Goal: Transaction & Acquisition: Subscribe to service/newsletter

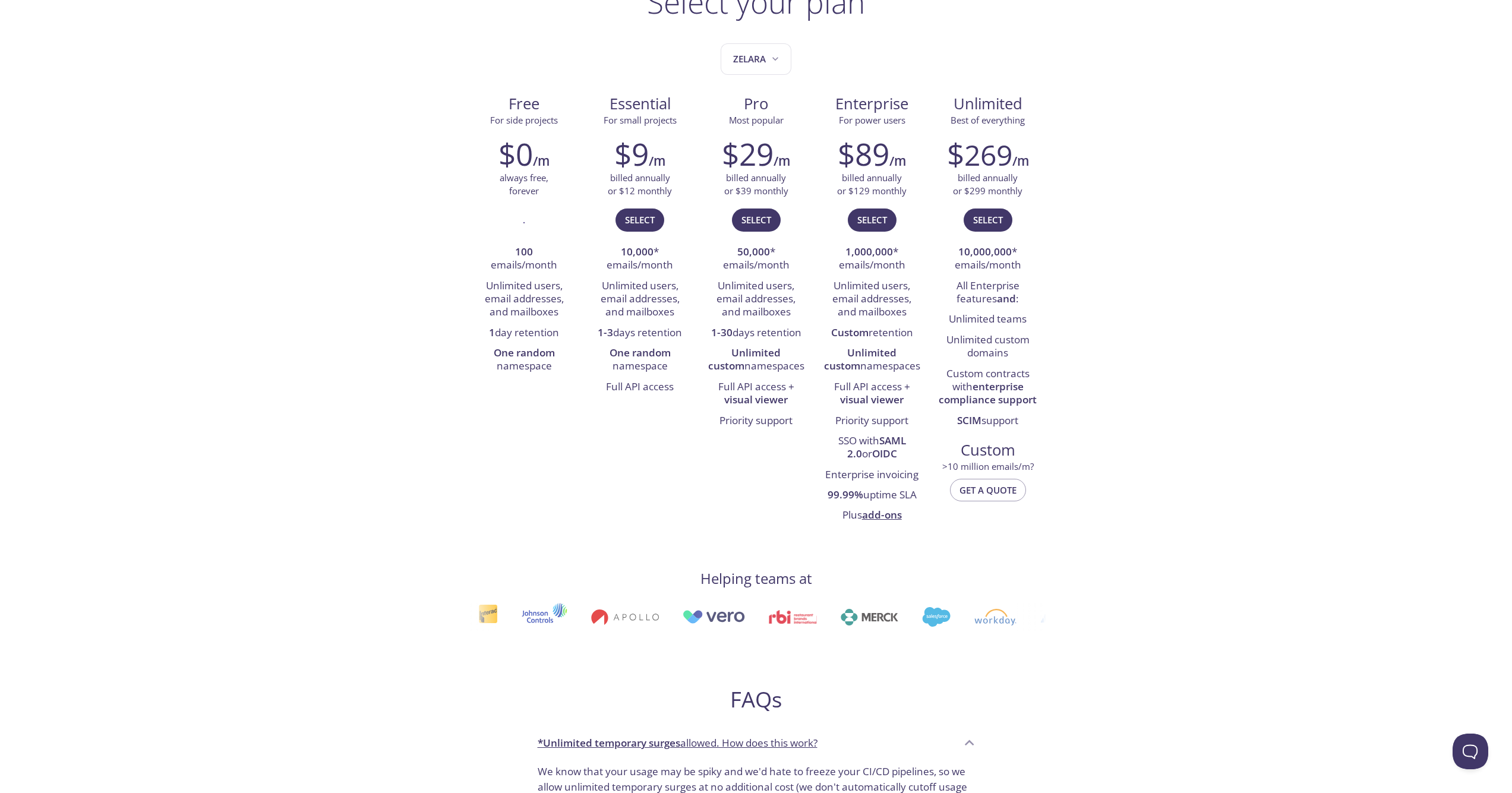
click at [1303, 245] on div "testmail .app Product Pricing Docs Blog Console Select your plan Zelara Free Fo…" at bounding box center [756, 703] width 1512 height 1591
click at [649, 221] on span "Select" at bounding box center [639, 220] width 29 height 15
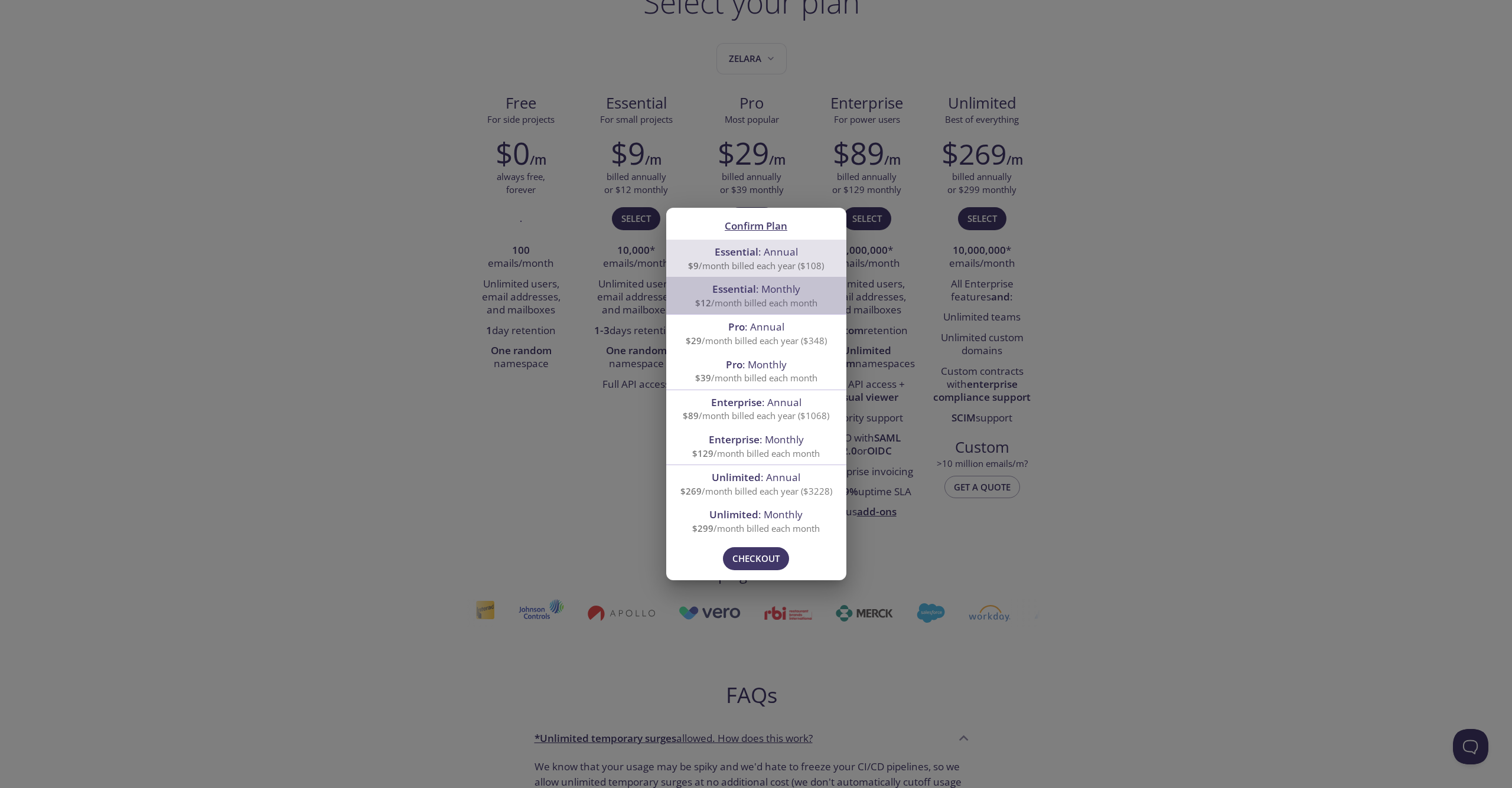
click at [788, 296] on span "Essential : Monthly" at bounding box center [756, 289] width 88 height 13
click at [535, 492] on div "Confirm Plan Essential : Annual $9 /month billed each year ($108) Essential : M…" at bounding box center [756, 394] width 1512 height 788
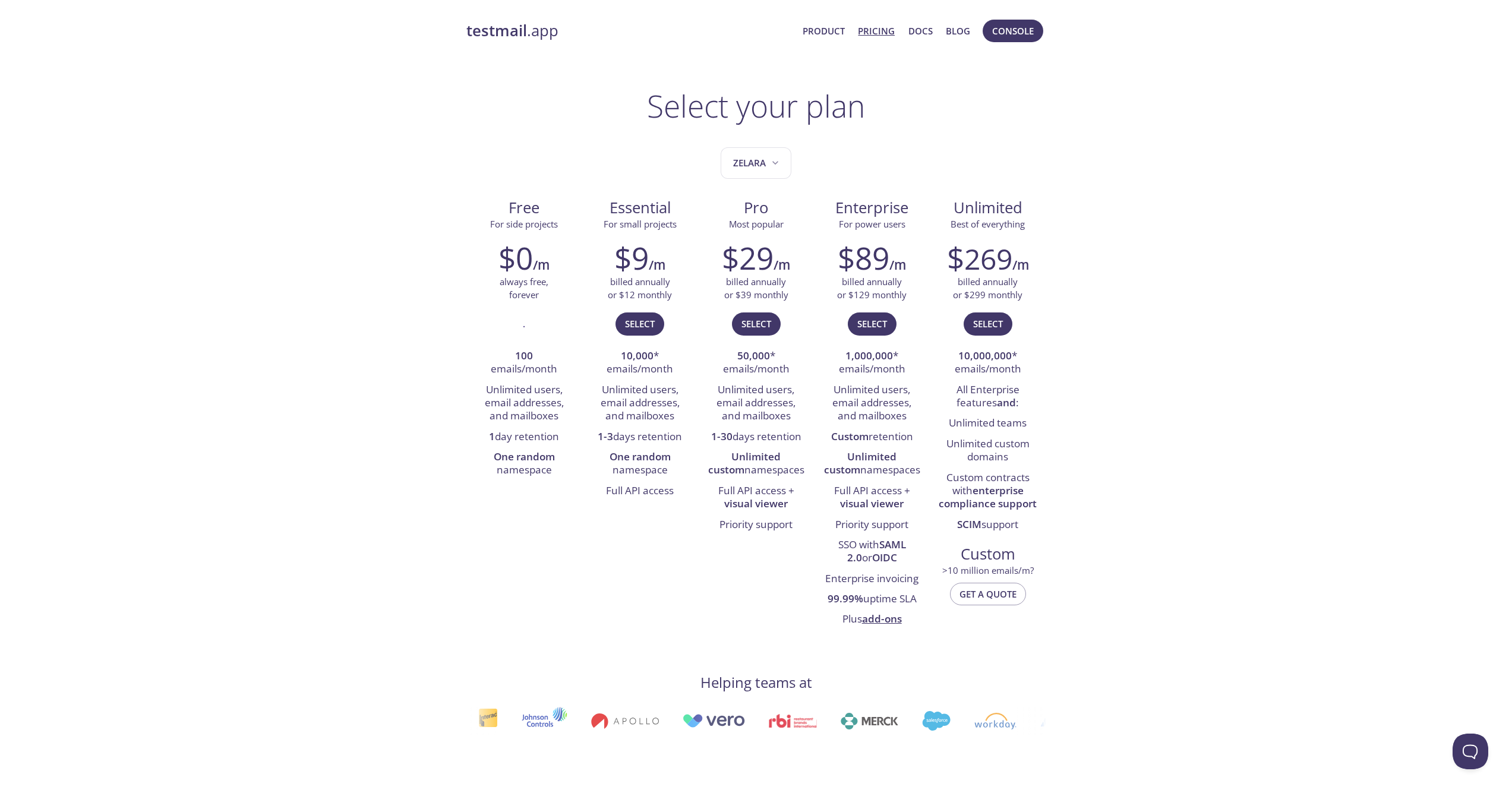
click at [498, 29] on strong "testmail" at bounding box center [496, 30] width 61 height 21
click at [647, 326] on span "Select" at bounding box center [639, 323] width 29 height 15
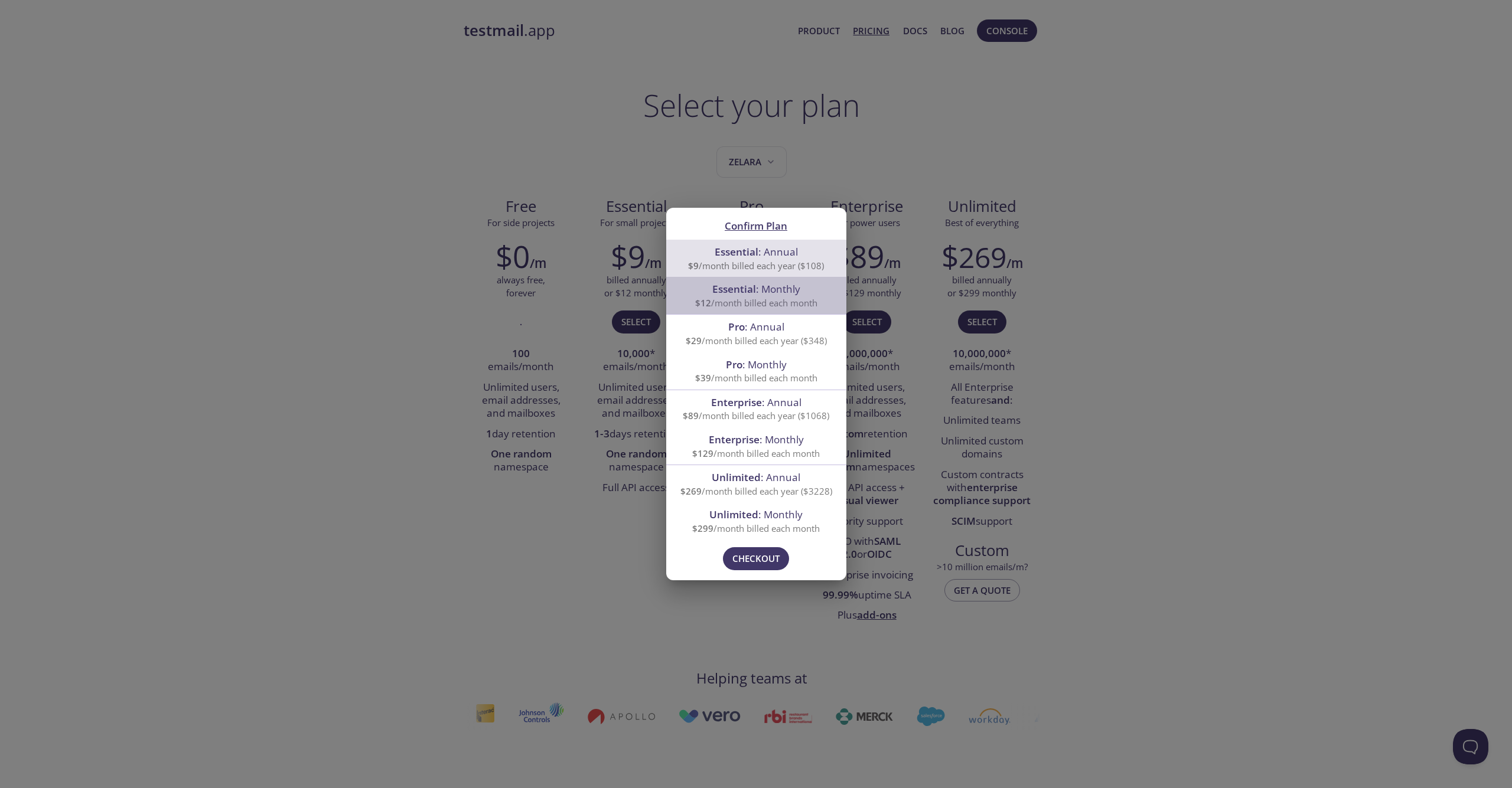
click at [762, 299] on span "$12 /month billed each month" at bounding box center [755, 302] width 122 height 11
click at [750, 552] on span "Checkout" at bounding box center [756, 558] width 47 height 15
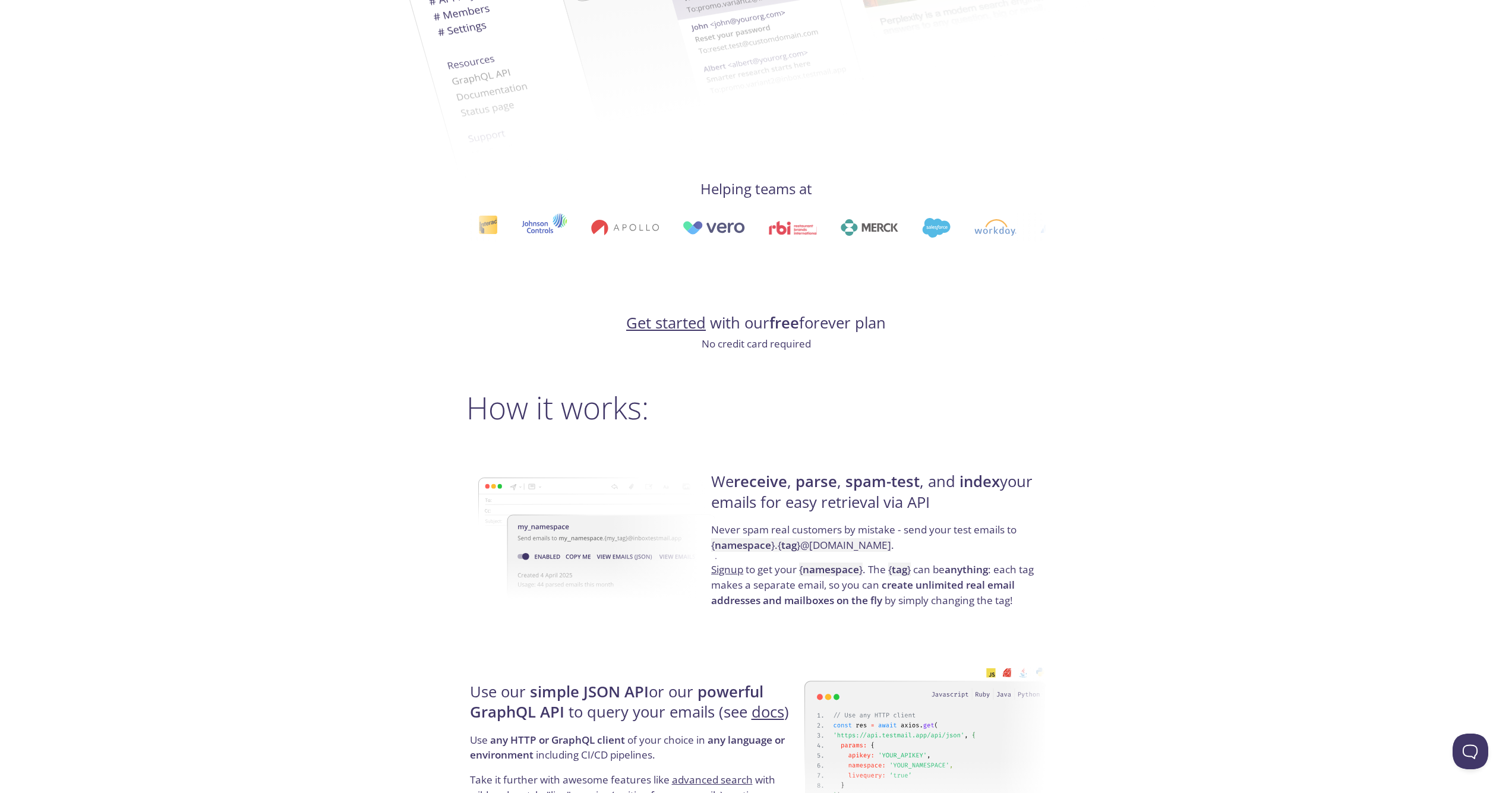
scroll to position [704, 0]
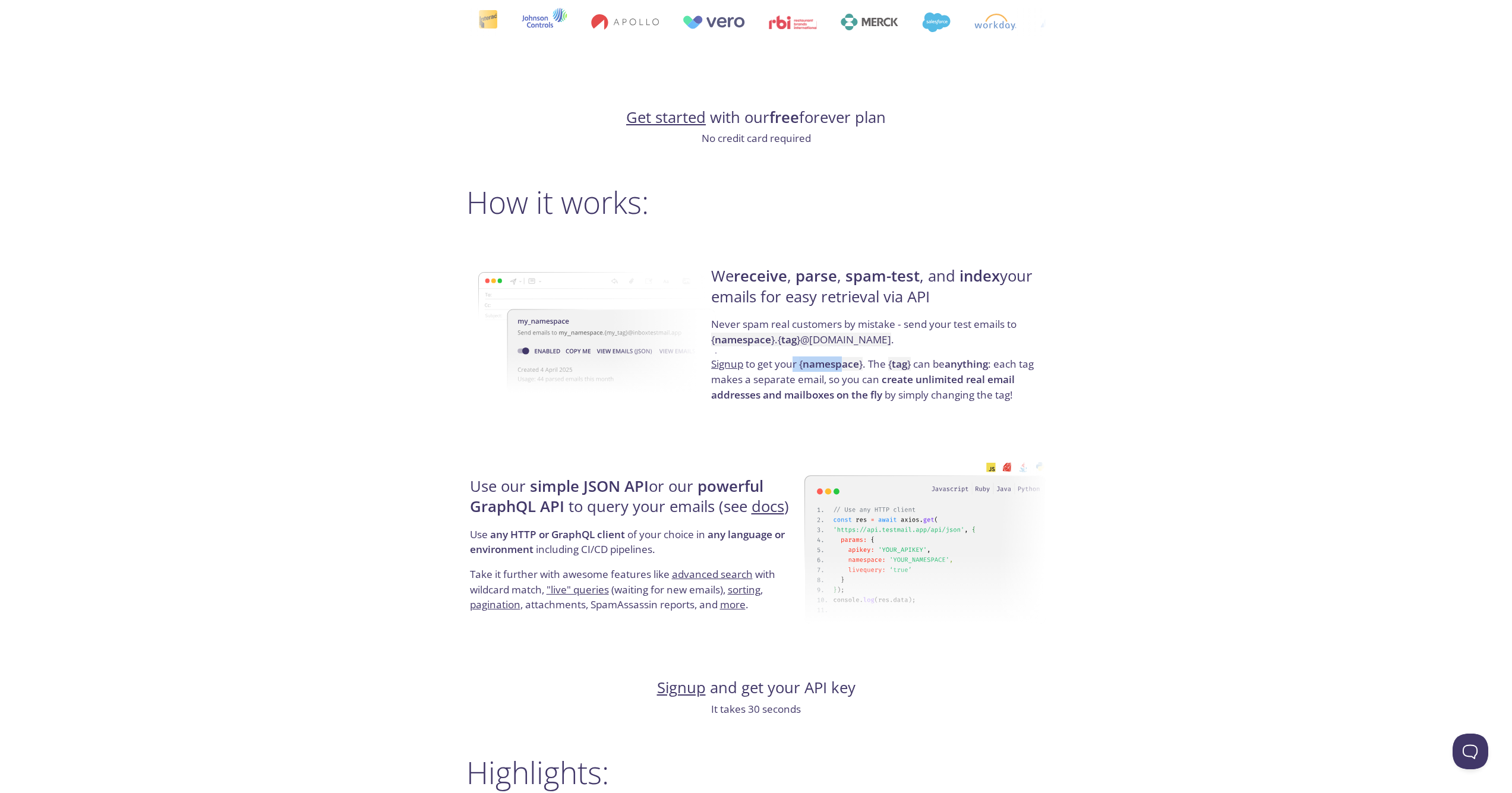
drag, startPoint x: 792, startPoint y: 363, endPoint x: 841, endPoint y: 368, distance: 49.3
click at [841, 368] on p "Signup to get your { namespace } . The { tag } can be anything : each tag makes…" at bounding box center [877, 379] width 331 height 46
click at [844, 382] on p "Signup to get your { namespace } . The { tag } can be anything : each tag makes…" at bounding box center [877, 379] width 331 height 46
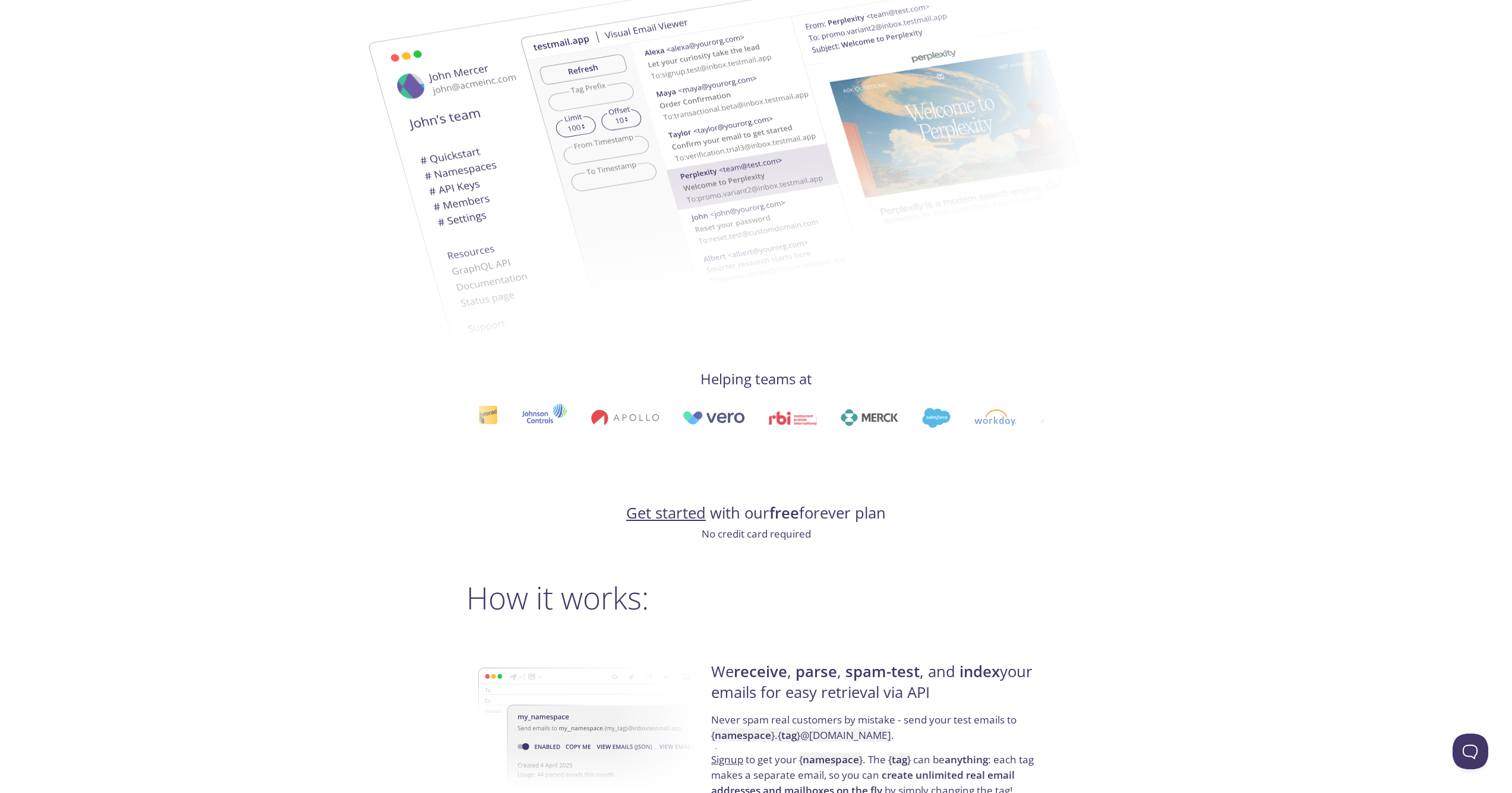
scroll to position [0, 0]
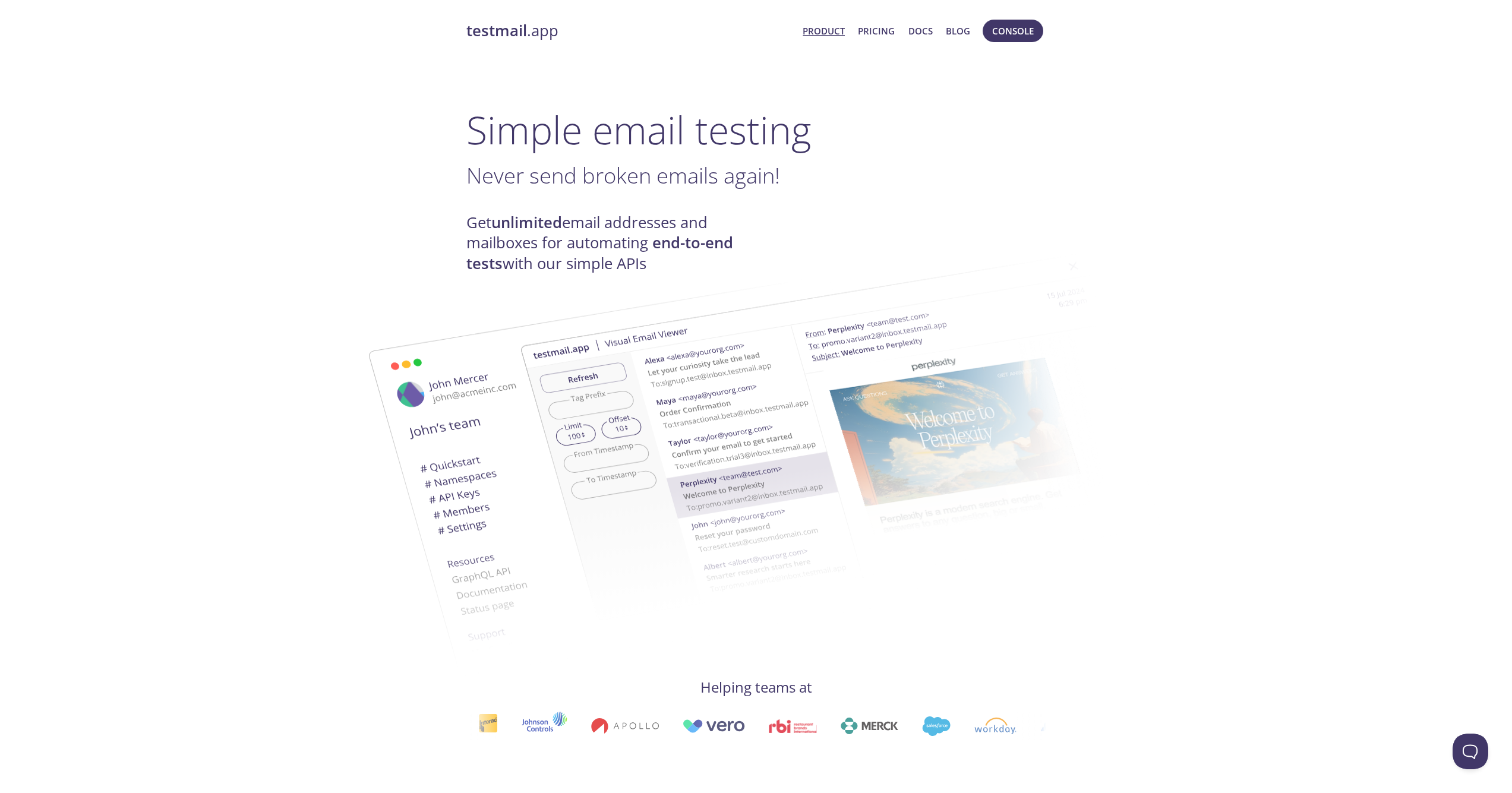
click at [693, 151] on h1 "Simple email testing" at bounding box center [756, 129] width 580 height 46
drag, startPoint x: 485, startPoint y: 172, endPoint x: 528, endPoint y: 173, distance: 43.0
click at [932, 28] on link "Docs" at bounding box center [921, 30] width 25 height 15
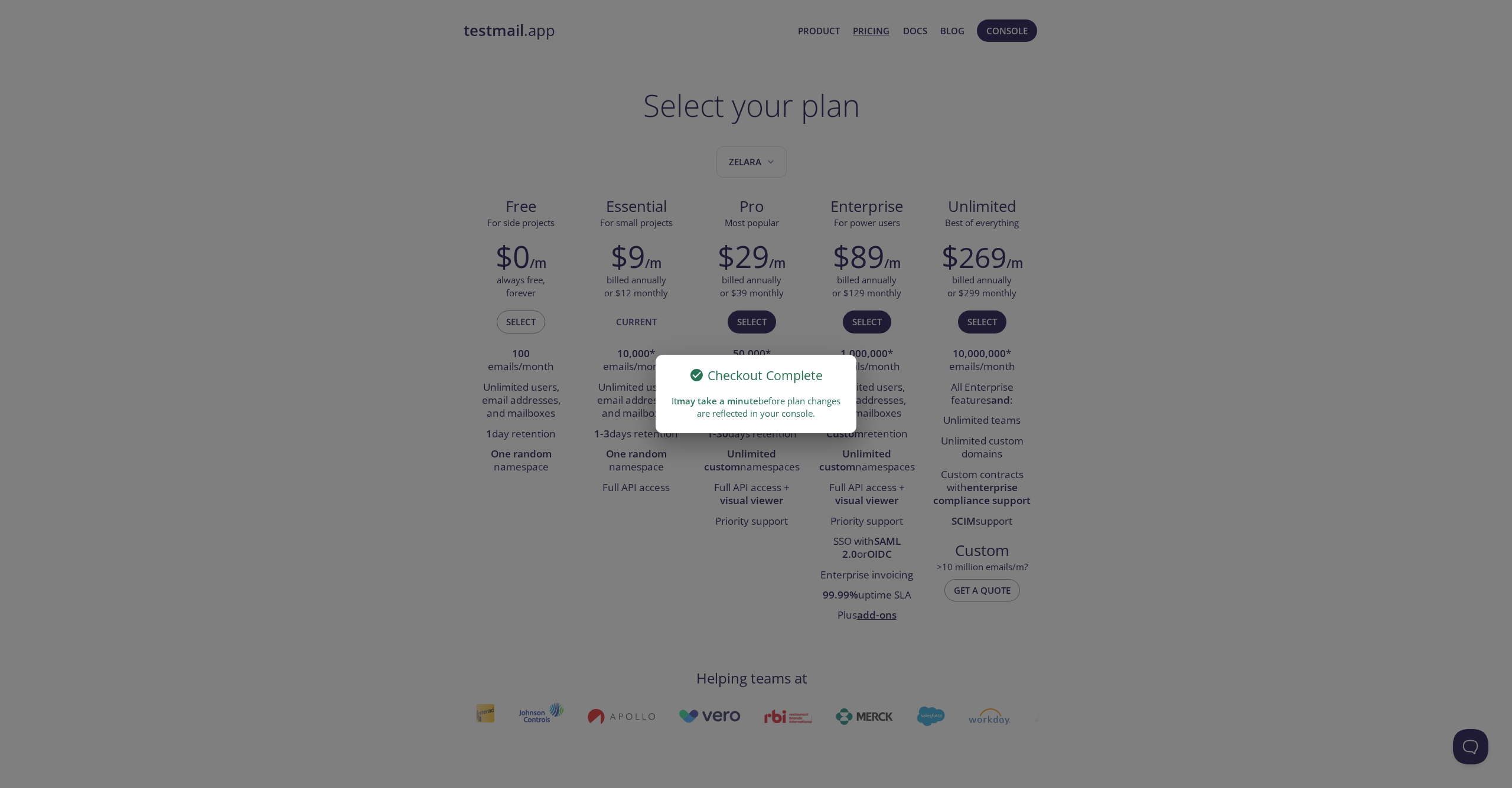
click at [1108, 247] on div "Checkout Complete It may take a minute before plan changes are reflected in you…" at bounding box center [756, 394] width 1512 height 788
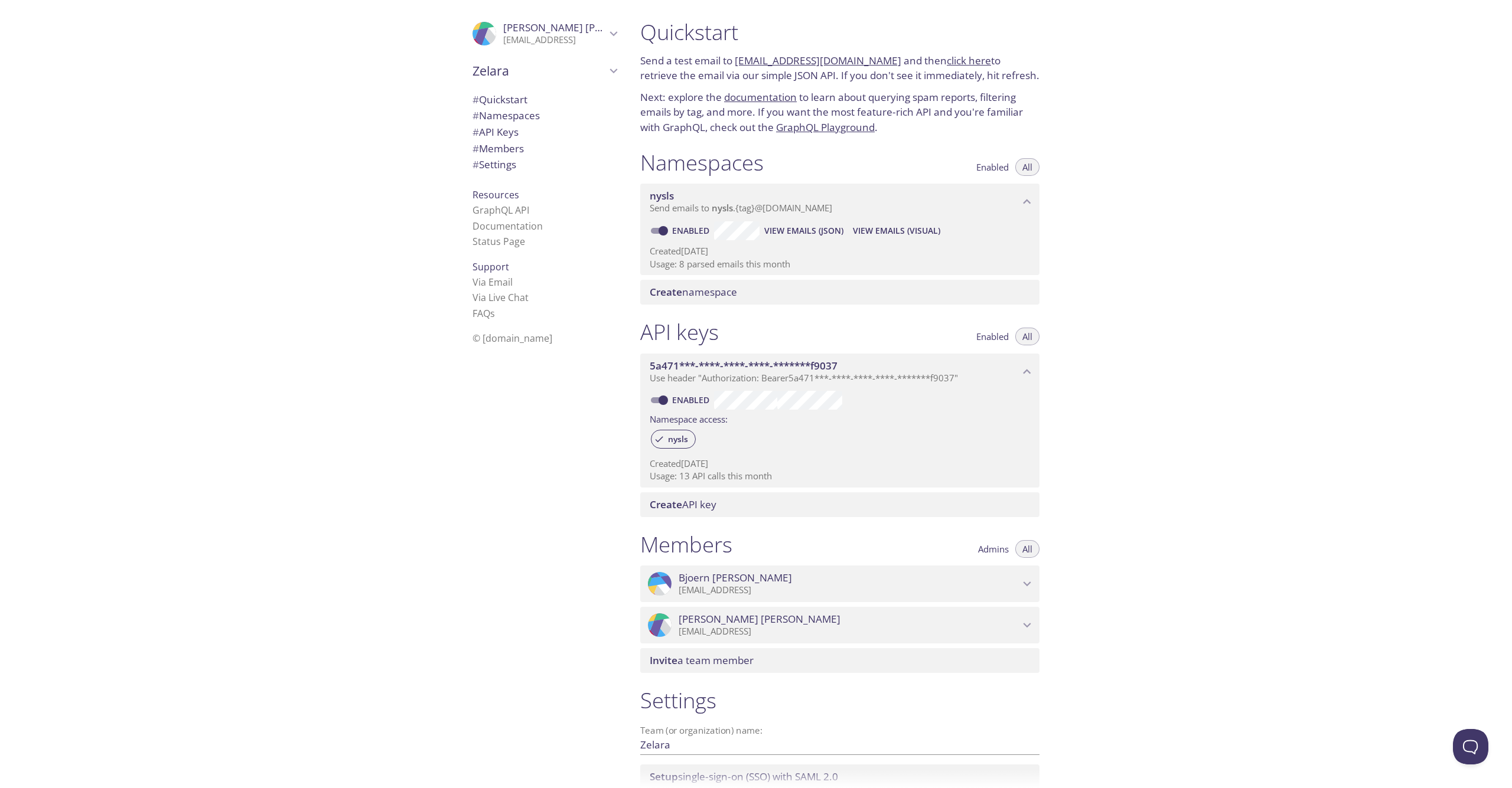
click at [499, 98] on span "# Quickstart" at bounding box center [500, 99] width 55 height 13
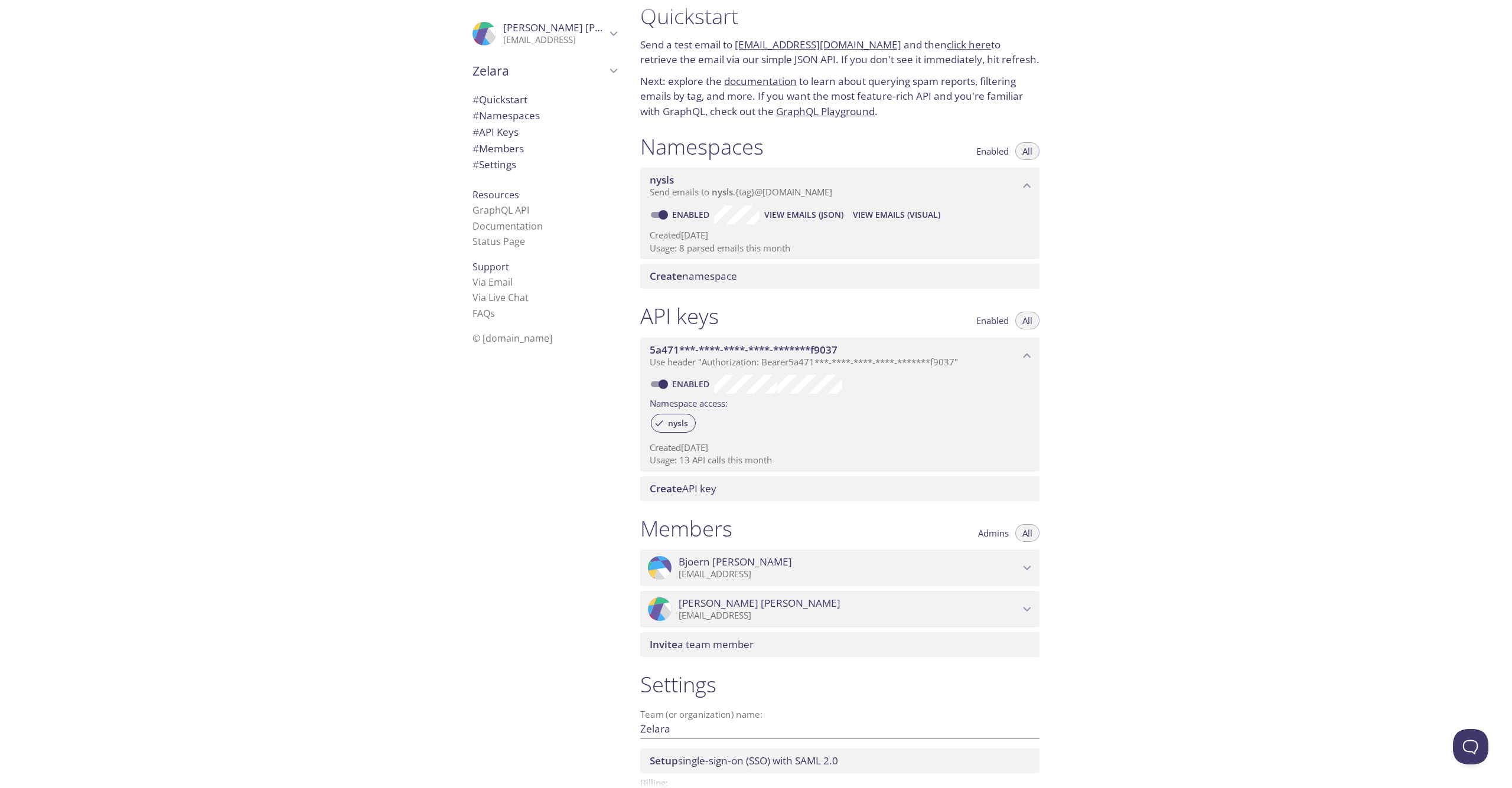
click at [510, 115] on span "# Namespaces" at bounding box center [506, 115] width 67 height 13
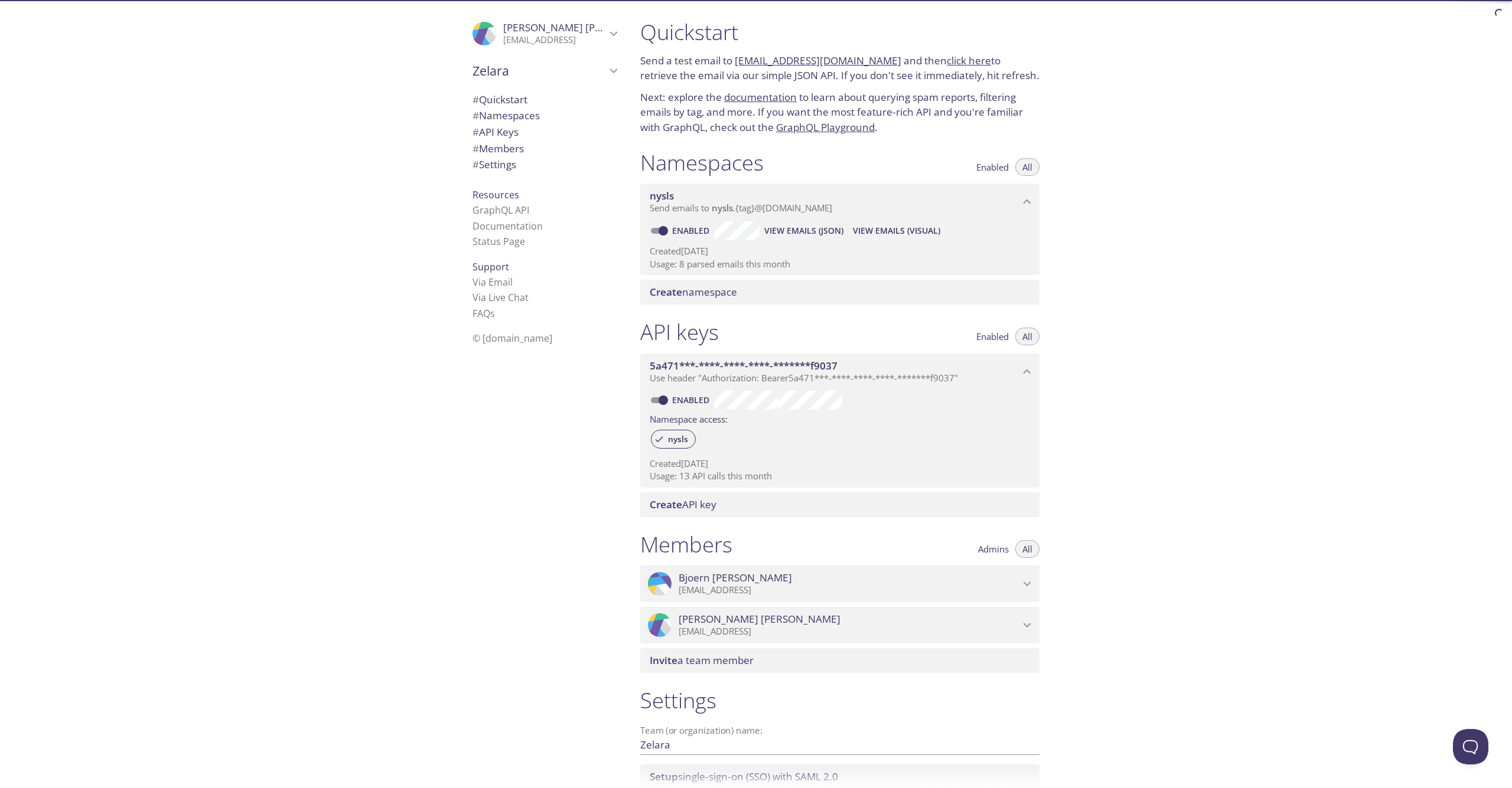
click at [485, 148] on span "# Members" at bounding box center [498, 148] width 51 height 13
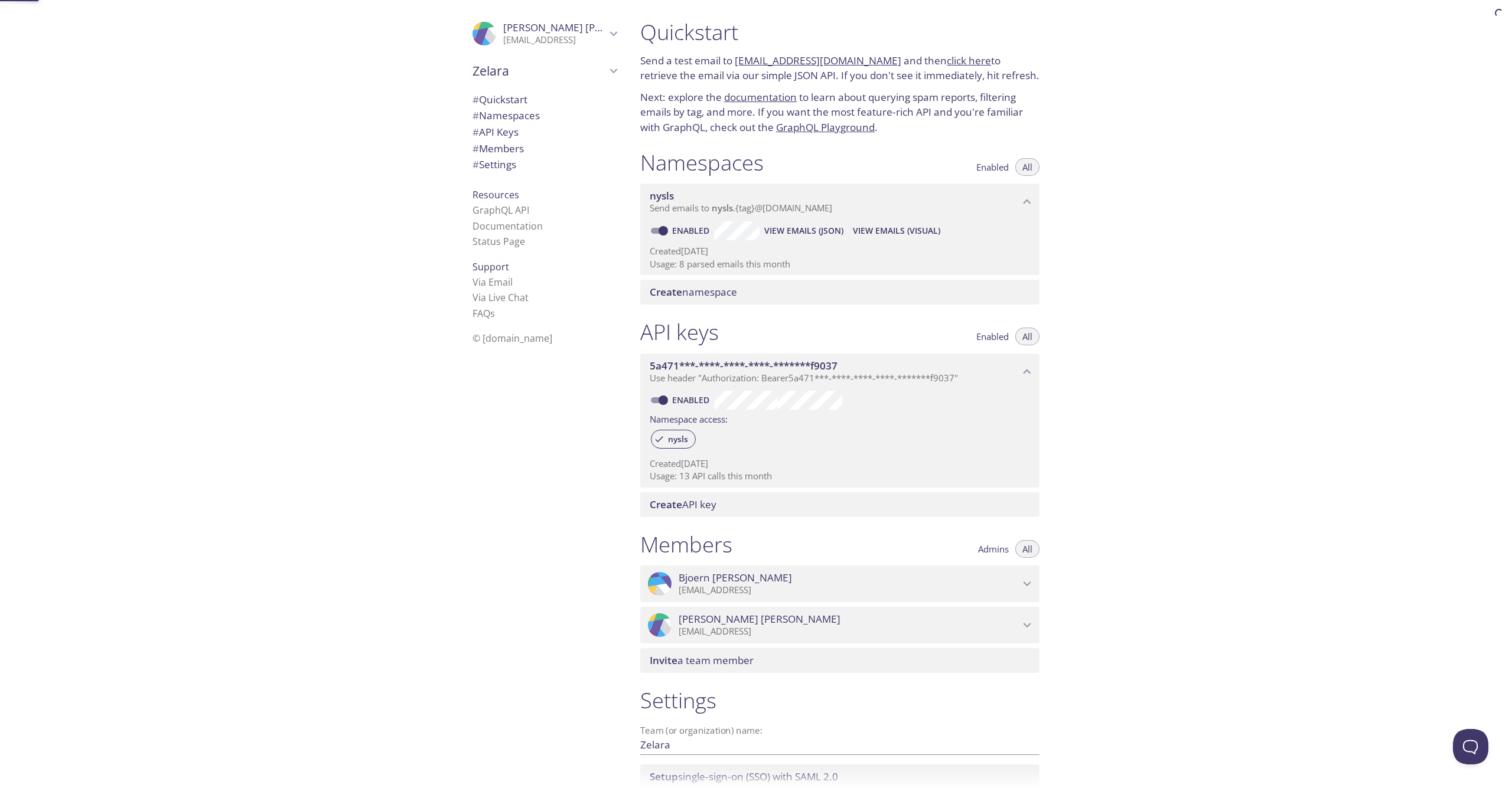
scroll to position [96, 0]
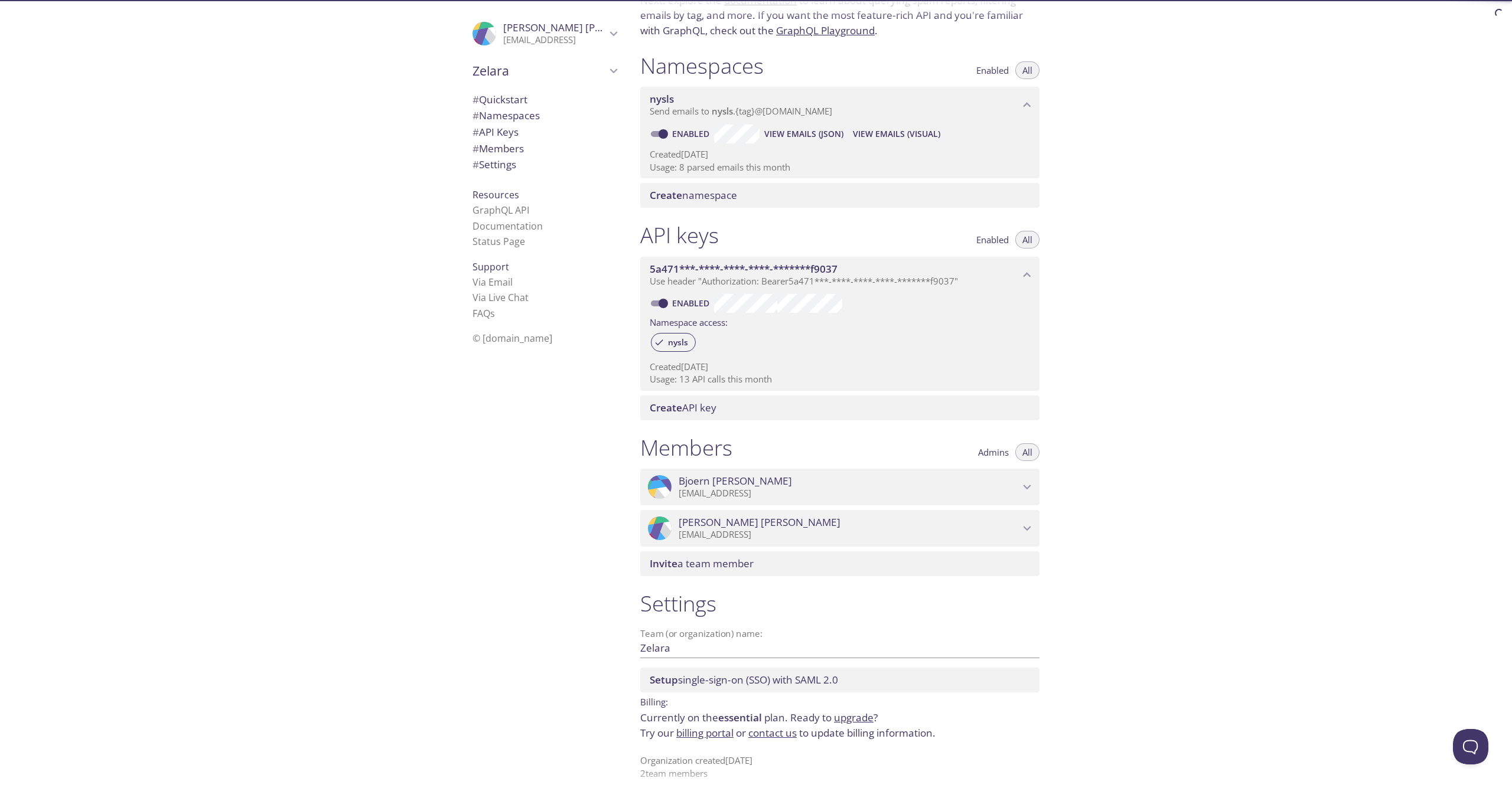
click at [491, 168] on span "# Settings" at bounding box center [494, 164] width 43 height 13
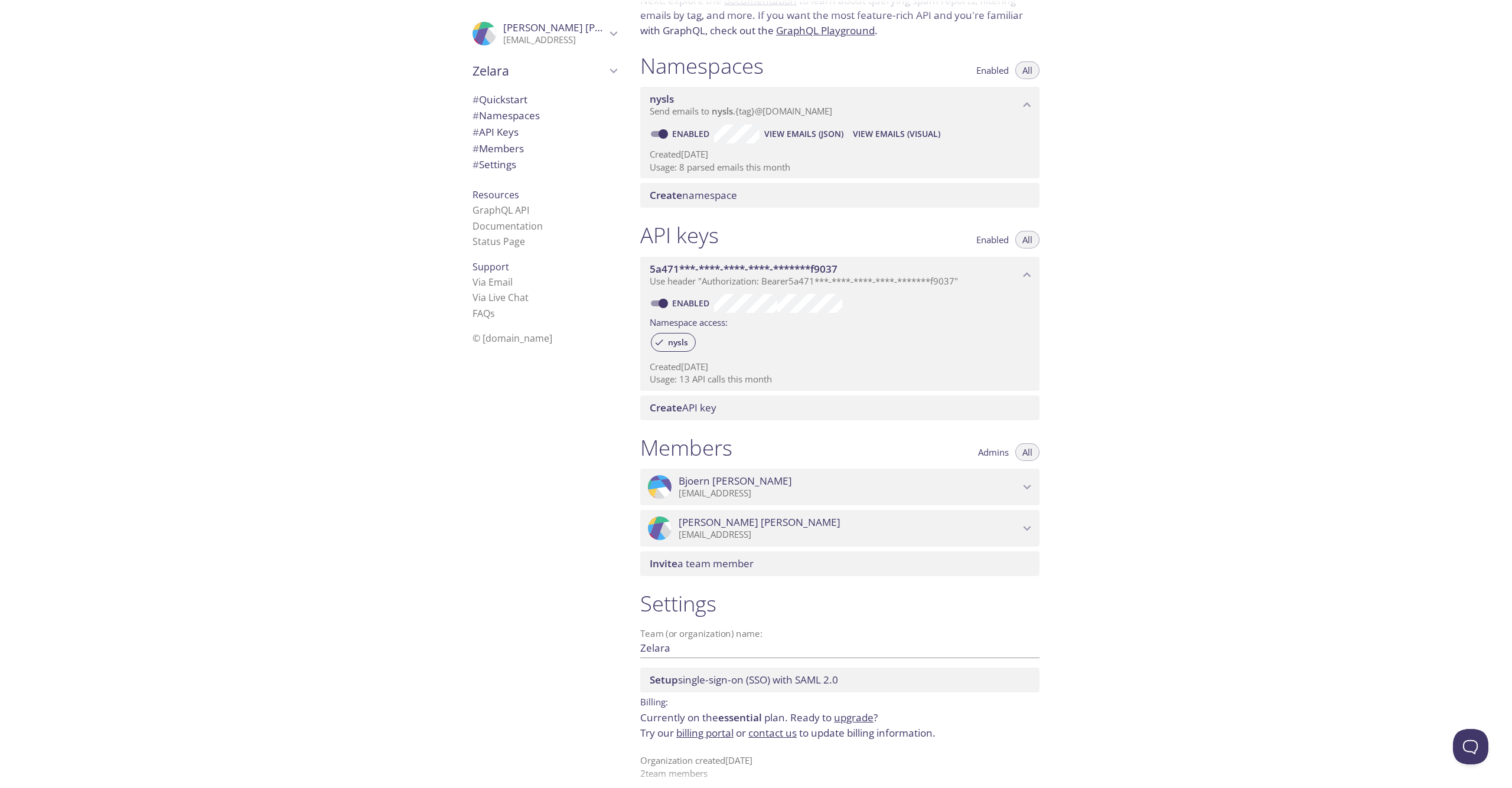
click at [698, 727] on link "billing portal" at bounding box center [704, 733] width 58 height 13
